Goal: Information Seeking & Learning: Find specific fact

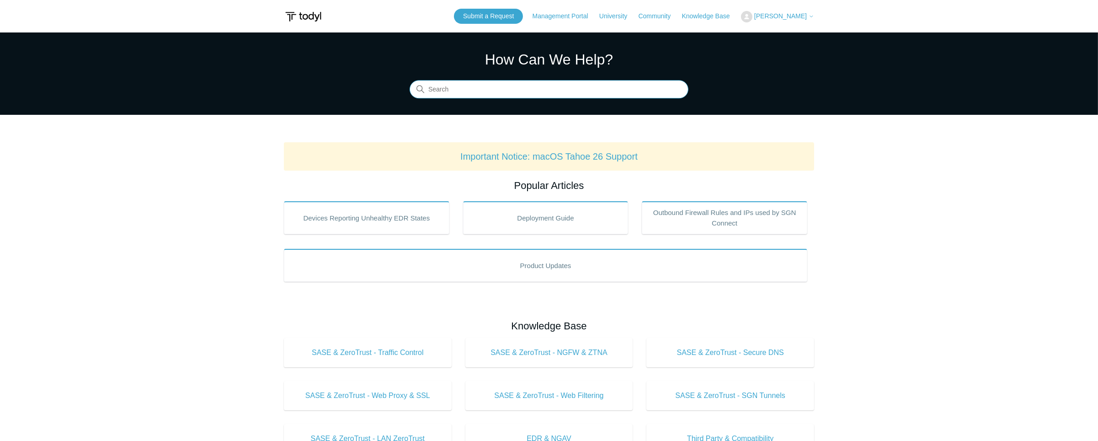
click at [490, 91] on input "Search" at bounding box center [549, 89] width 279 height 18
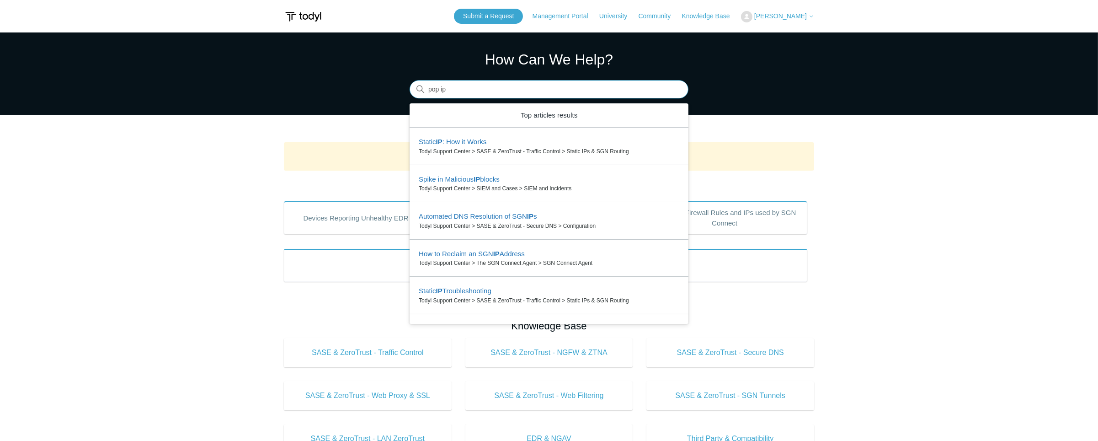
type input "pop ip"
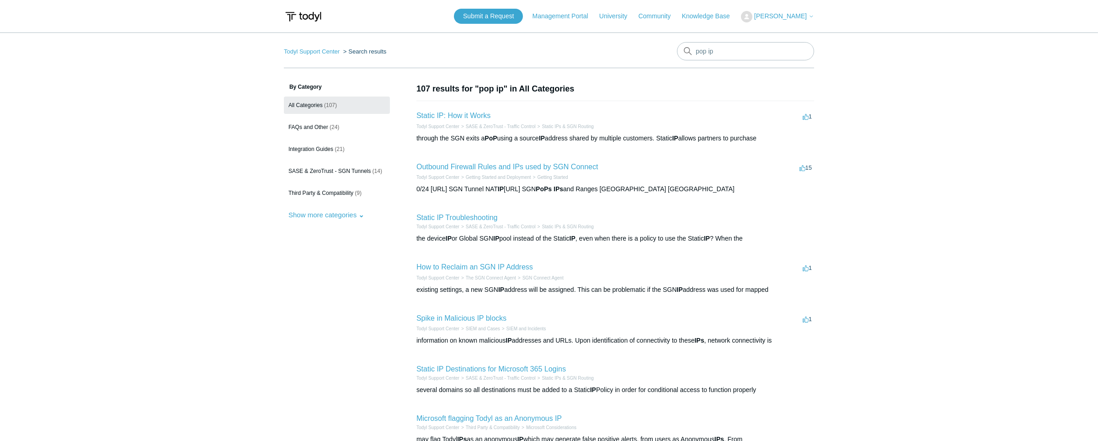
scroll to position [259, 0]
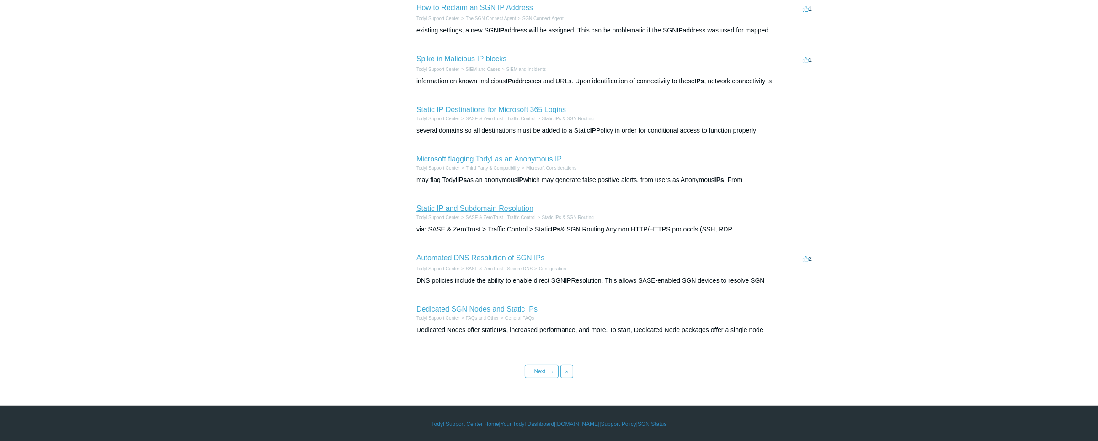
click at [476, 207] on link "Static IP and Subdomain Resolution" at bounding box center [475, 208] width 117 height 8
click at [479, 310] on link "Dedicated SGN Nodes and Static IPs" at bounding box center [477, 309] width 121 height 8
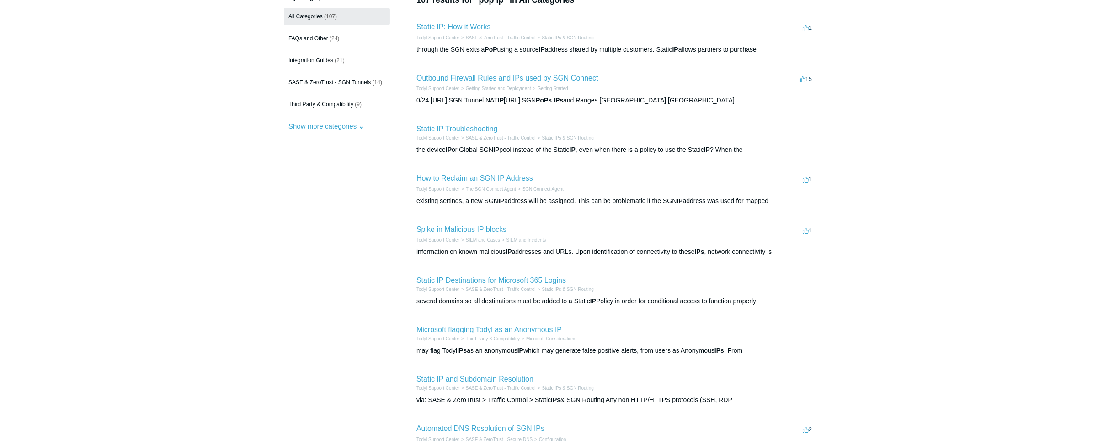
scroll to position [0, 0]
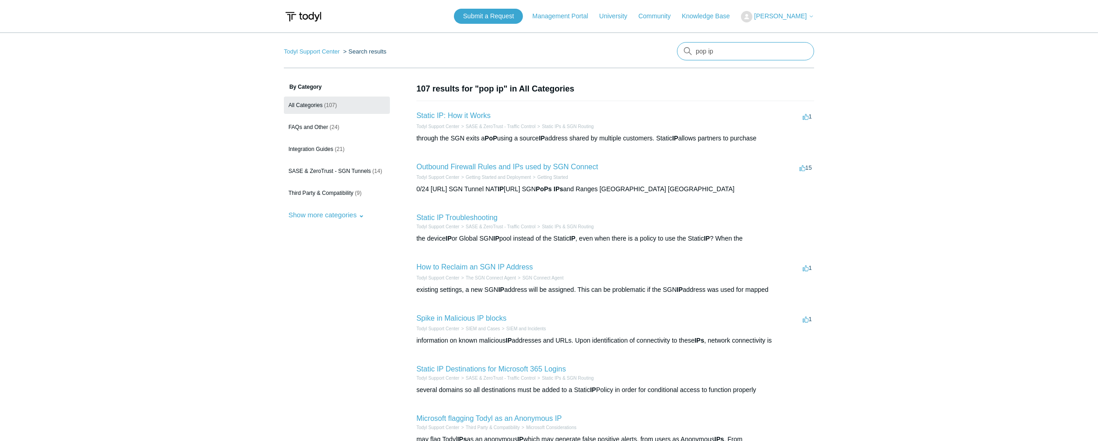
click at [735, 51] on input "pop ip" at bounding box center [745, 51] width 137 height 18
type input "IP addresses"
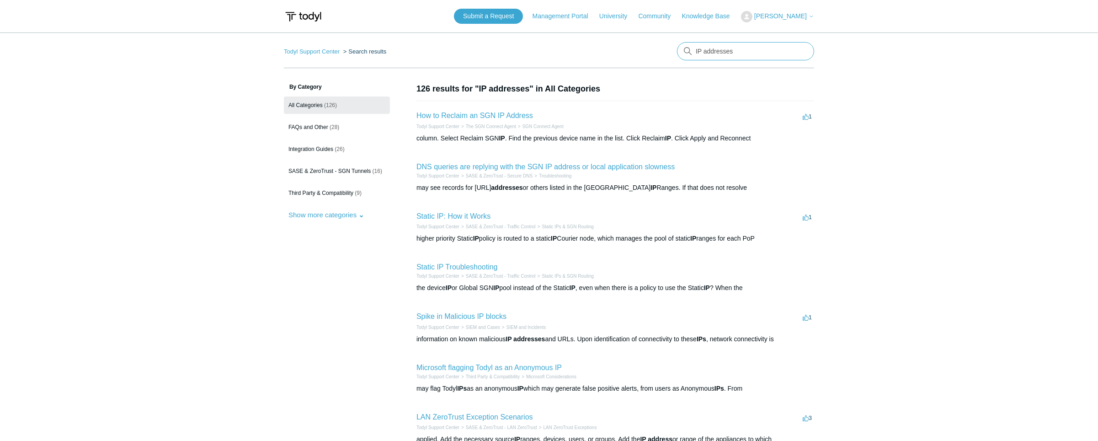
click at [736, 50] on input "IP addresses" at bounding box center [745, 51] width 137 height 18
type input "IP"
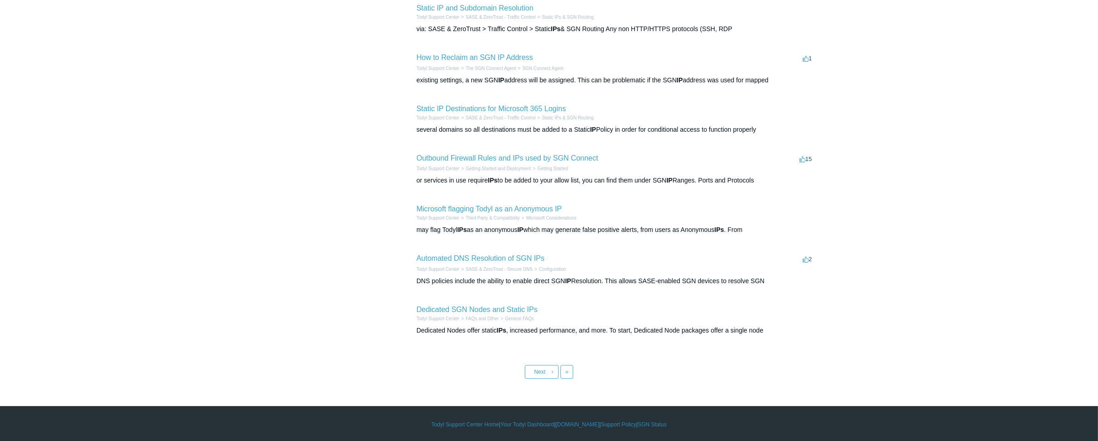
scroll to position [259, 0]
click at [457, 309] on link "Dedicated SGN Nodes and Static IPs" at bounding box center [477, 309] width 121 height 8
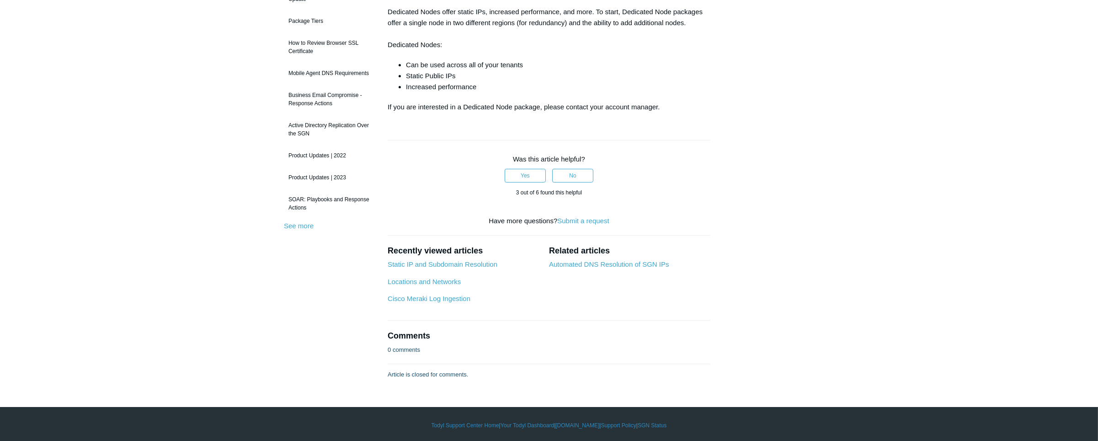
scroll to position [141, 0]
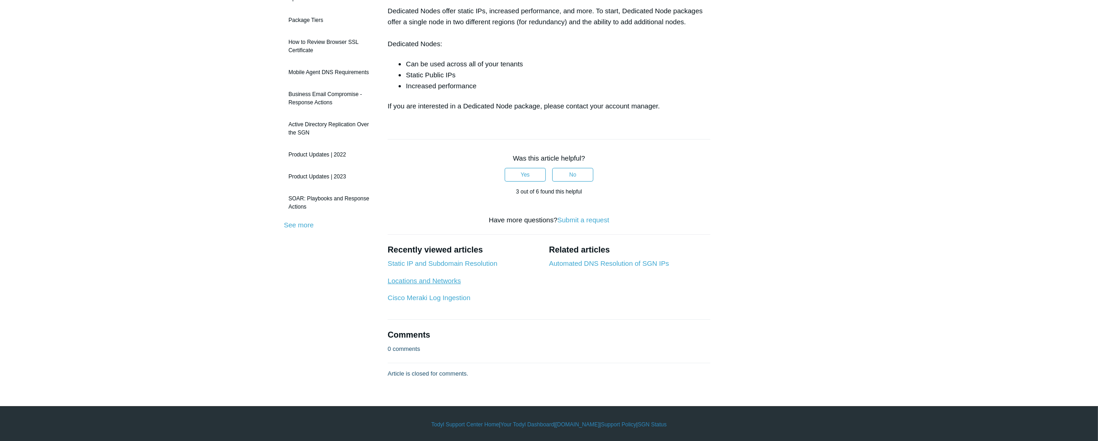
click at [434, 280] on link "Locations and Networks" at bounding box center [424, 281] width 73 height 8
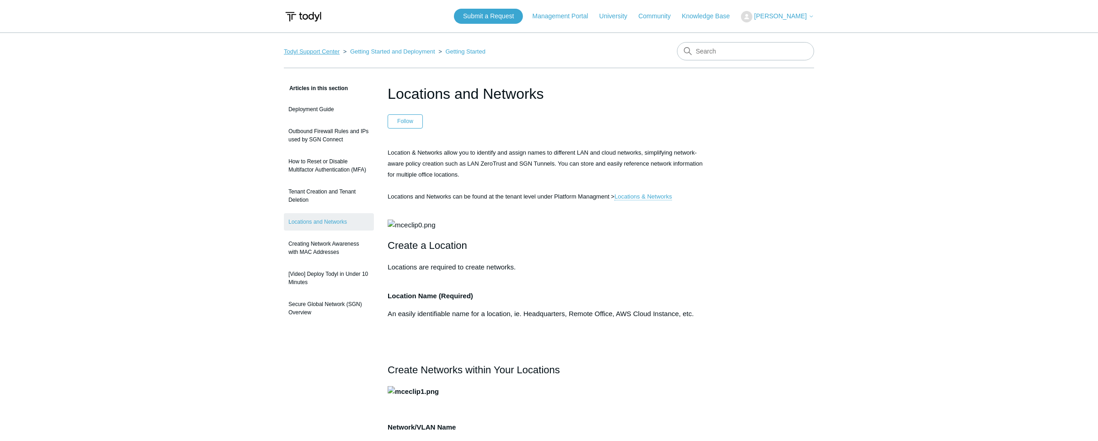
click at [319, 48] on link "Todyl Support Center" at bounding box center [312, 51] width 56 height 7
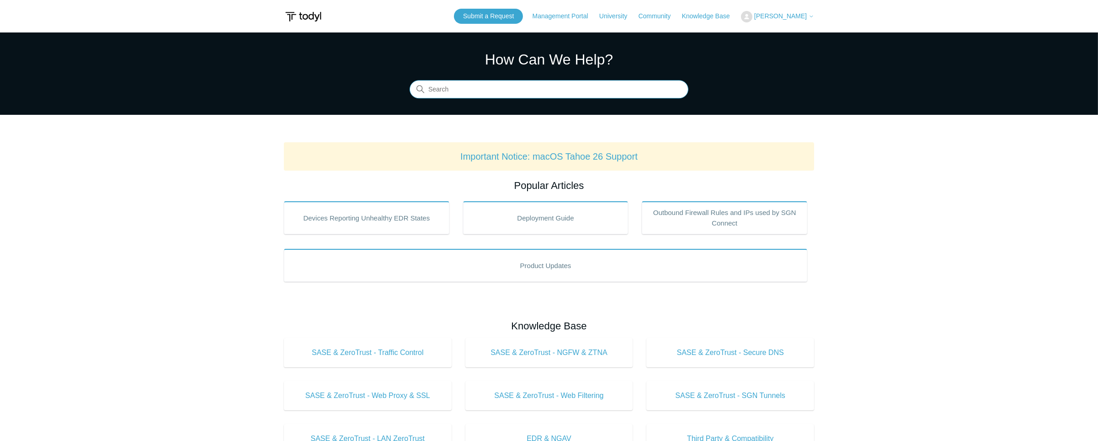
click at [525, 91] on input "Search" at bounding box center [549, 89] width 279 height 18
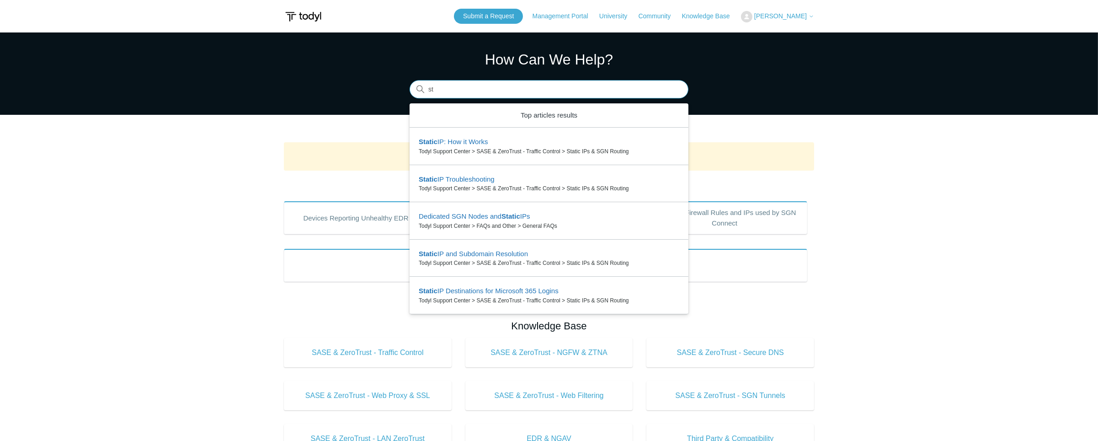
type input "s"
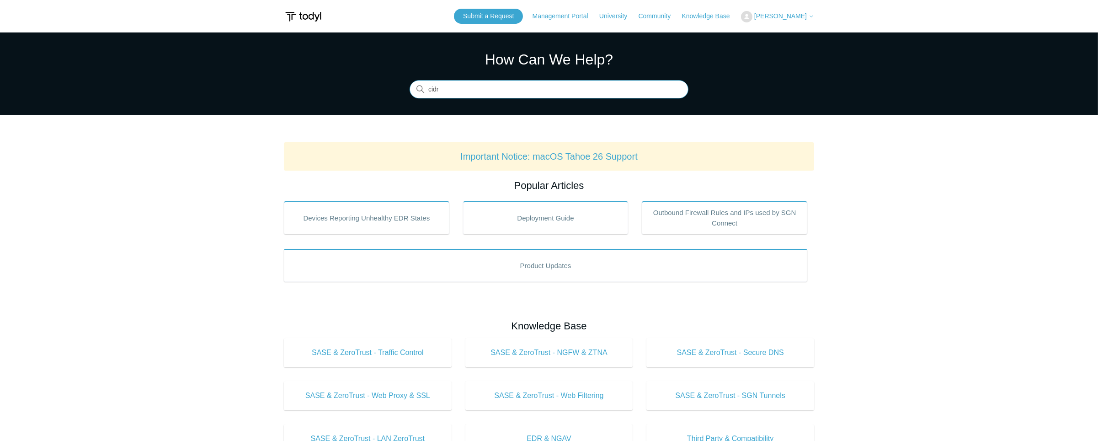
type input "cidr"
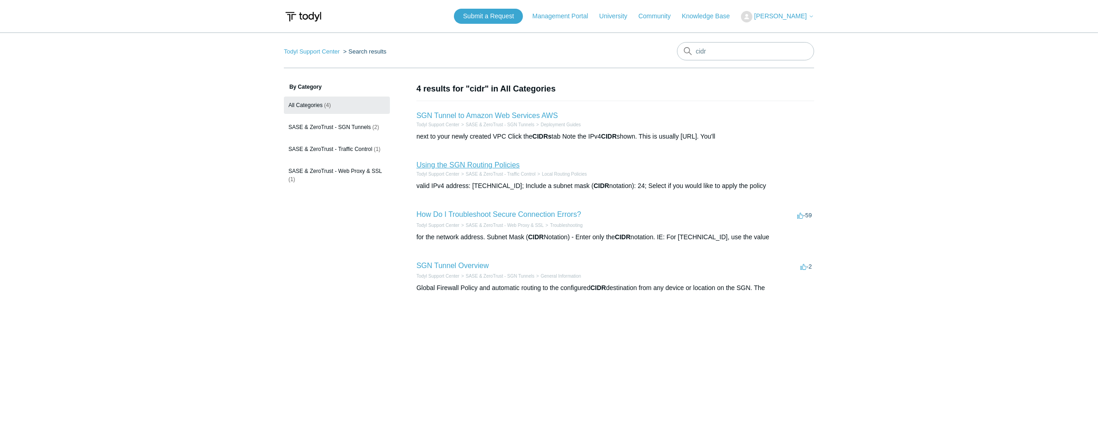
click at [470, 166] on link "Using the SGN Routing Policies" at bounding box center [468, 165] width 103 height 8
click at [457, 268] on link "SGN Tunnel Overview" at bounding box center [453, 266] width 72 height 8
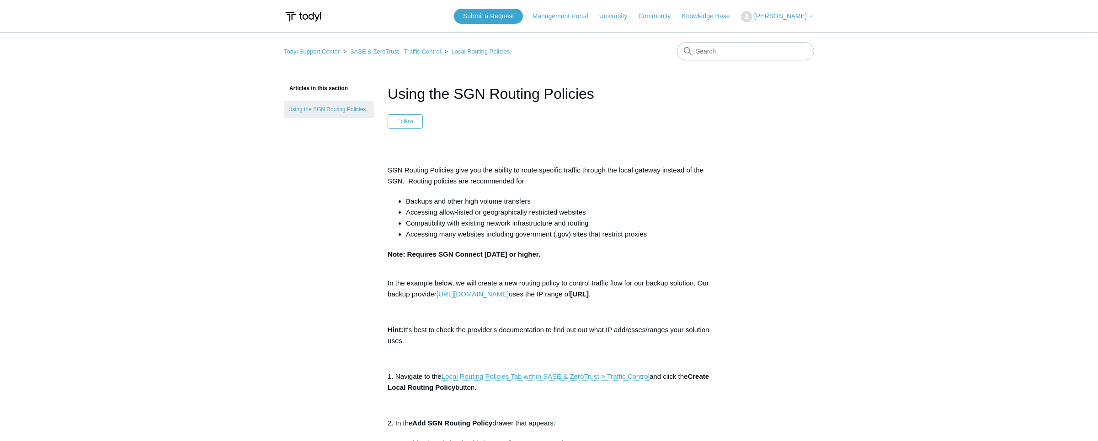
scroll to position [332, 0]
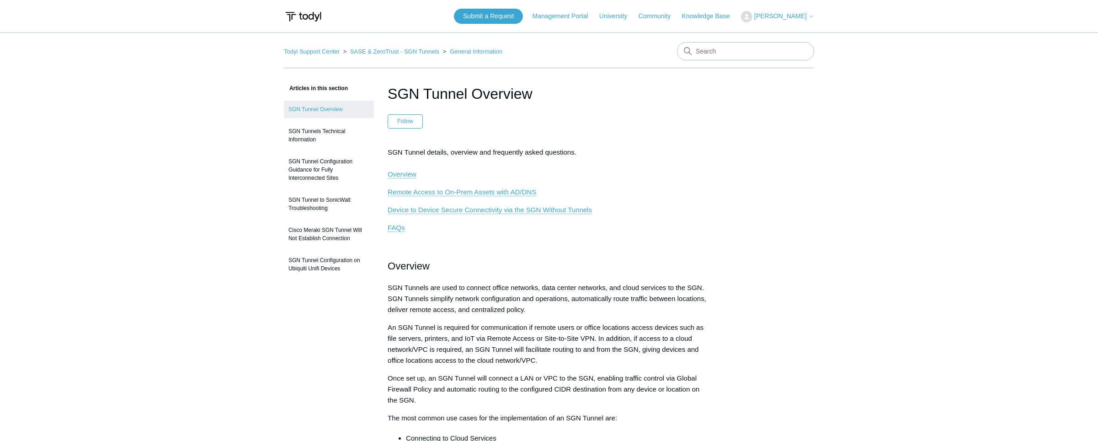
drag, startPoint x: 790, startPoint y: 239, endPoint x: 778, endPoint y: 207, distance: 33.7
click at [721, 51] on input "Search" at bounding box center [745, 51] width 137 height 18
type input "sase ip range"
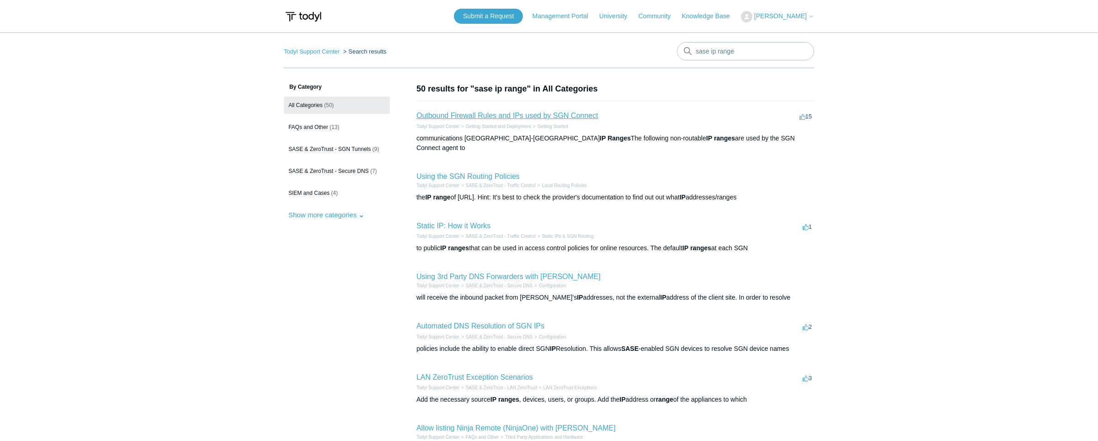
click at [481, 116] on link "Outbound Firewall Rules and IPs used by SGN Connect" at bounding box center [508, 116] width 182 height 8
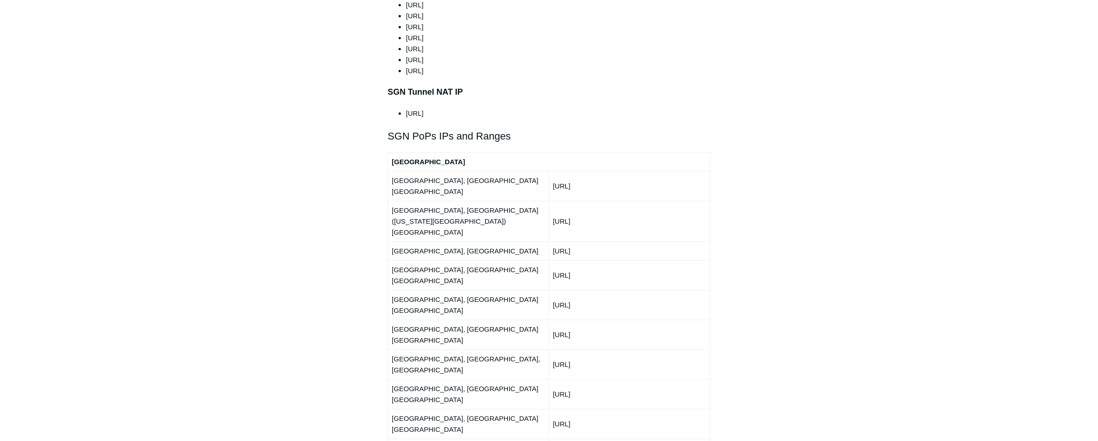
scroll to position [997, 0]
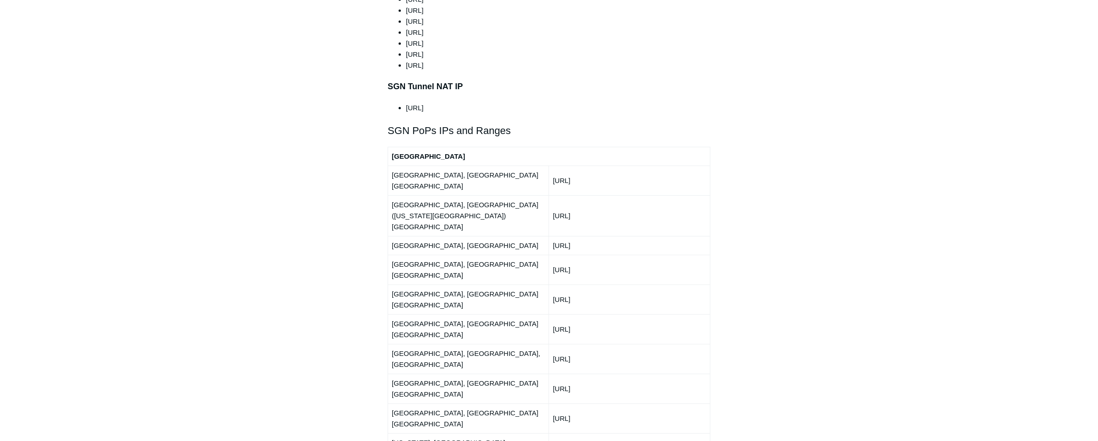
drag, startPoint x: 606, startPoint y: 151, endPoint x: 554, endPoint y: 151, distance: 52.6
click at [554, 166] on td "192.111.95.0/24" at bounding box center [629, 181] width 161 height 30
copy td "192.111.95.0/24"
drag, startPoint x: 615, startPoint y: 228, endPoint x: 547, endPoint y: 228, distance: 68.1
click at [547, 284] on tr "Dallas, TX USA 150.252.240.0/24" at bounding box center [549, 299] width 322 height 30
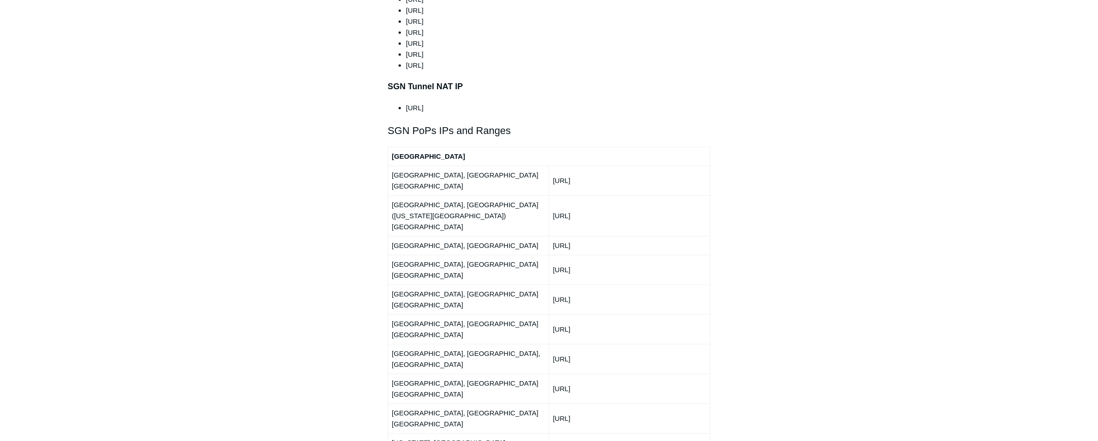
copy tr "150.252.240.0/24"
